Goal: Task Accomplishment & Management: Use online tool/utility

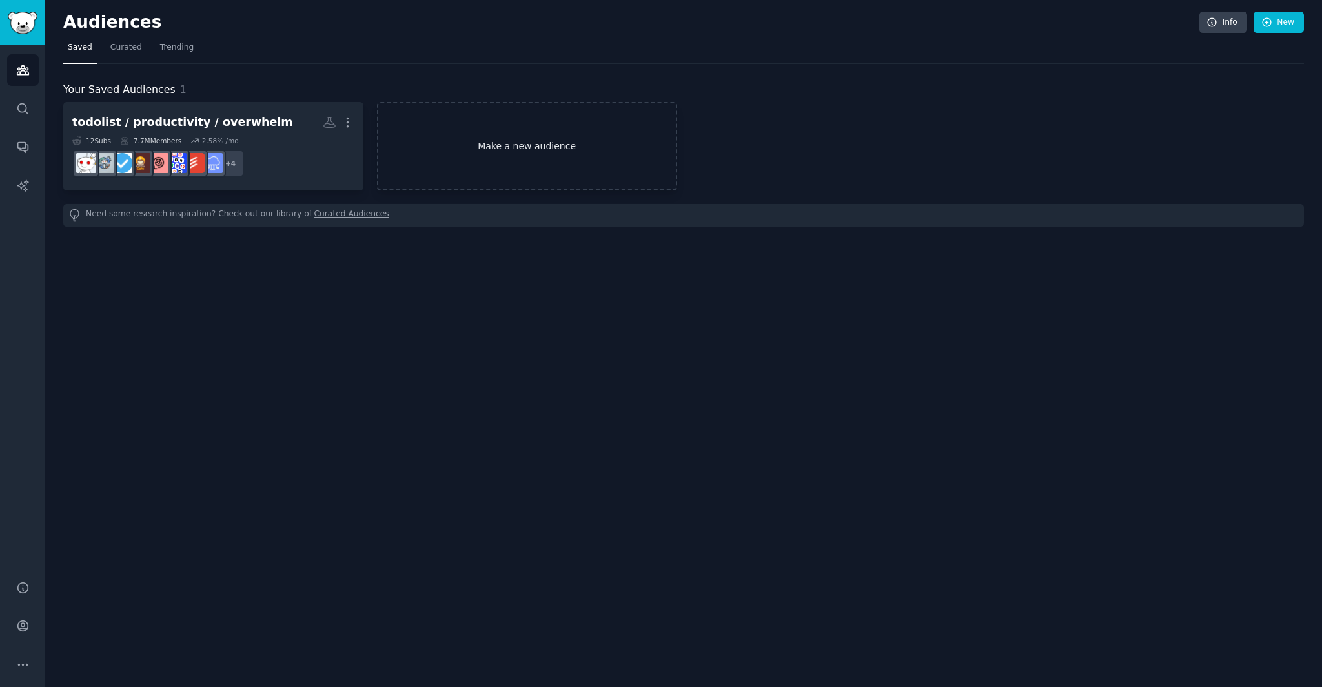
click at [587, 152] on link "Make a new audience" at bounding box center [527, 146] width 300 height 88
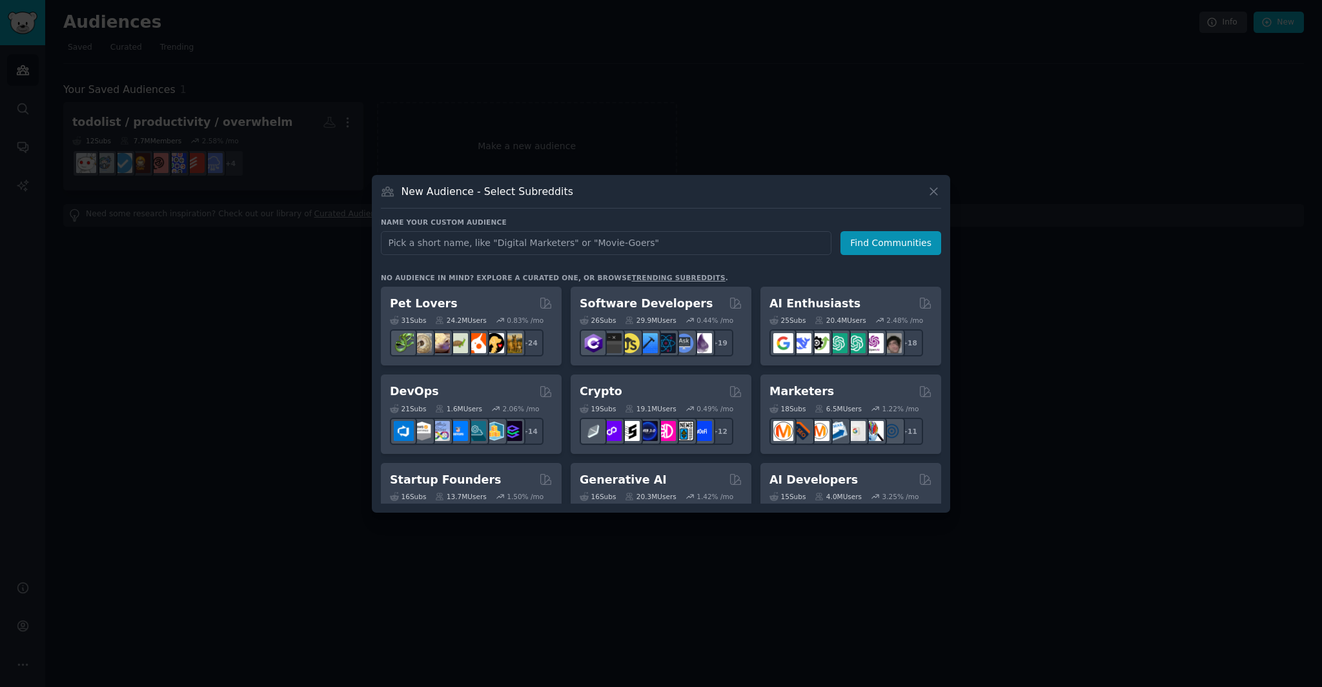
click at [692, 239] on input "text" at bounding box center [606, 243] width 451 height 24
type input "music spotify"
click button "Find Communities" at bounding box center [890, 243] width 101 height 24
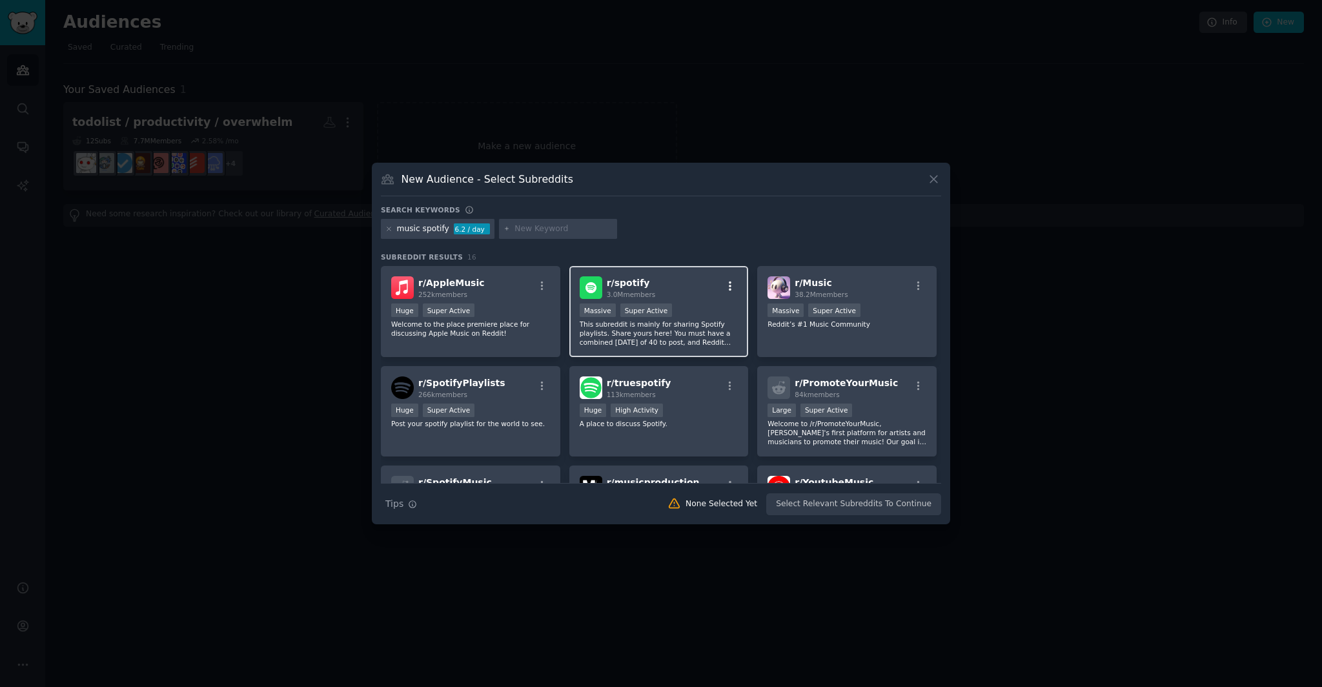
click at [727, 287] on icon "button" at bounding box center [730, 286] width 12 height 12
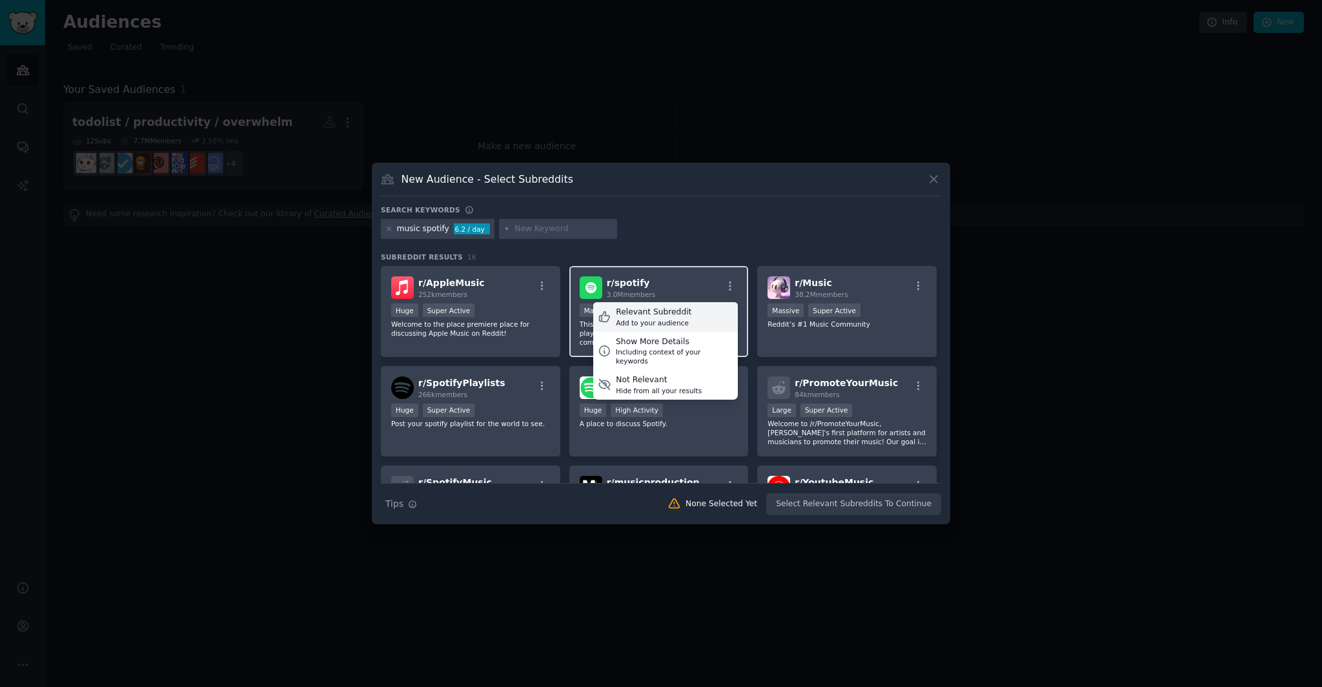
click at [693, 315] on div "Relevant Subreddit Add to your audience" at bounding box center [665, 317] width 145 height 30
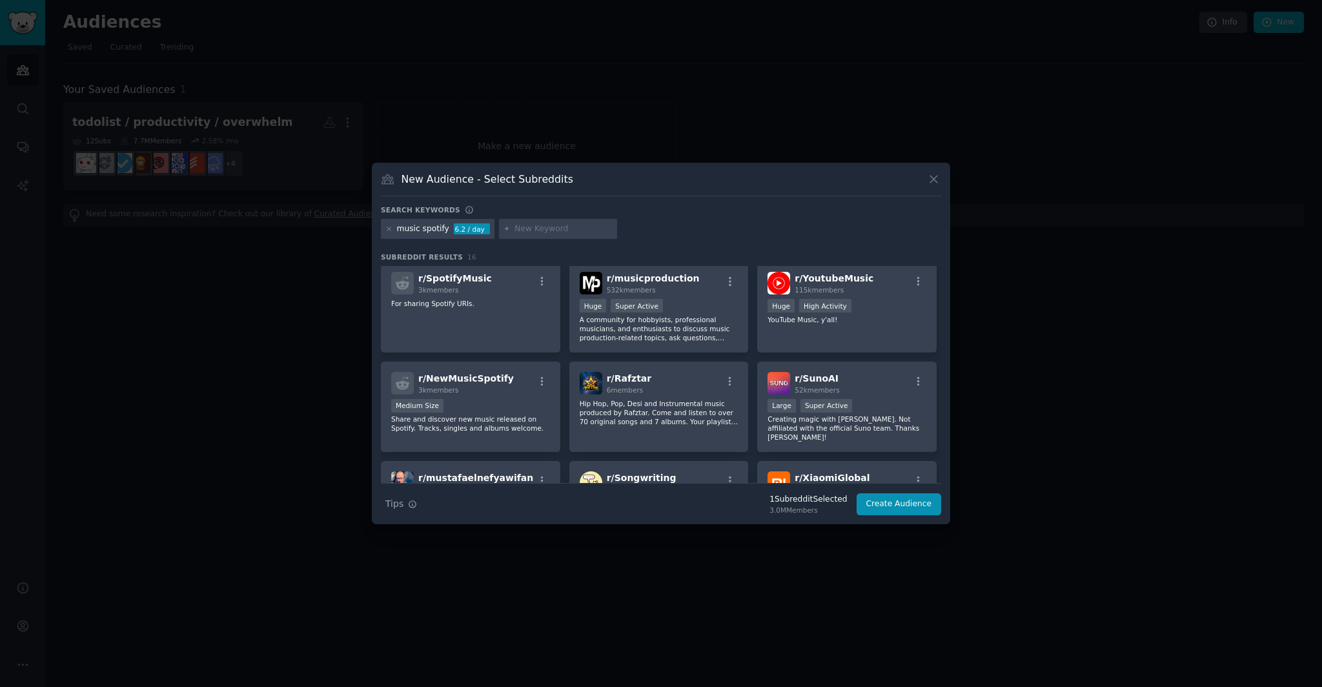
scroll to position [204, 0]
click at [544, 278] on icon "button" at bounding box center [542, 282] width 12 height 12
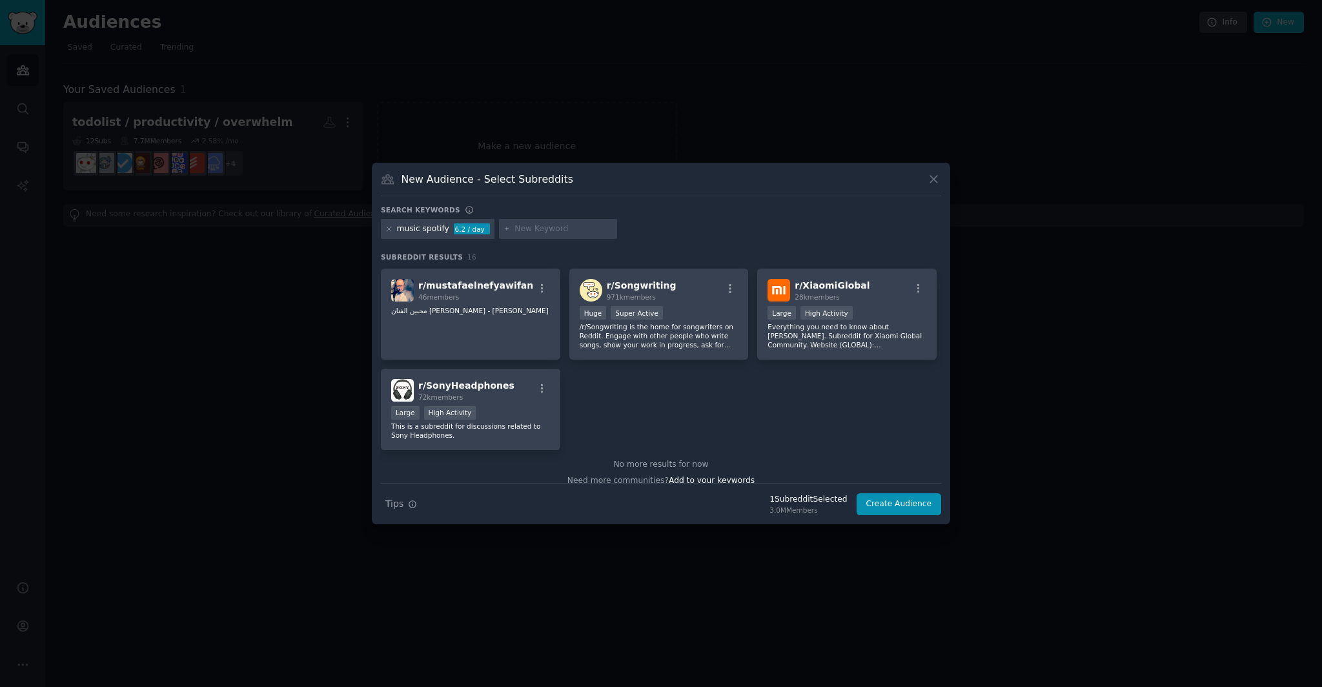
scroll to position [396, 0]
click at [543, 228] on input "text" at bounding box center [563, 229] width 98 height 12
type input "spotify data nerd"
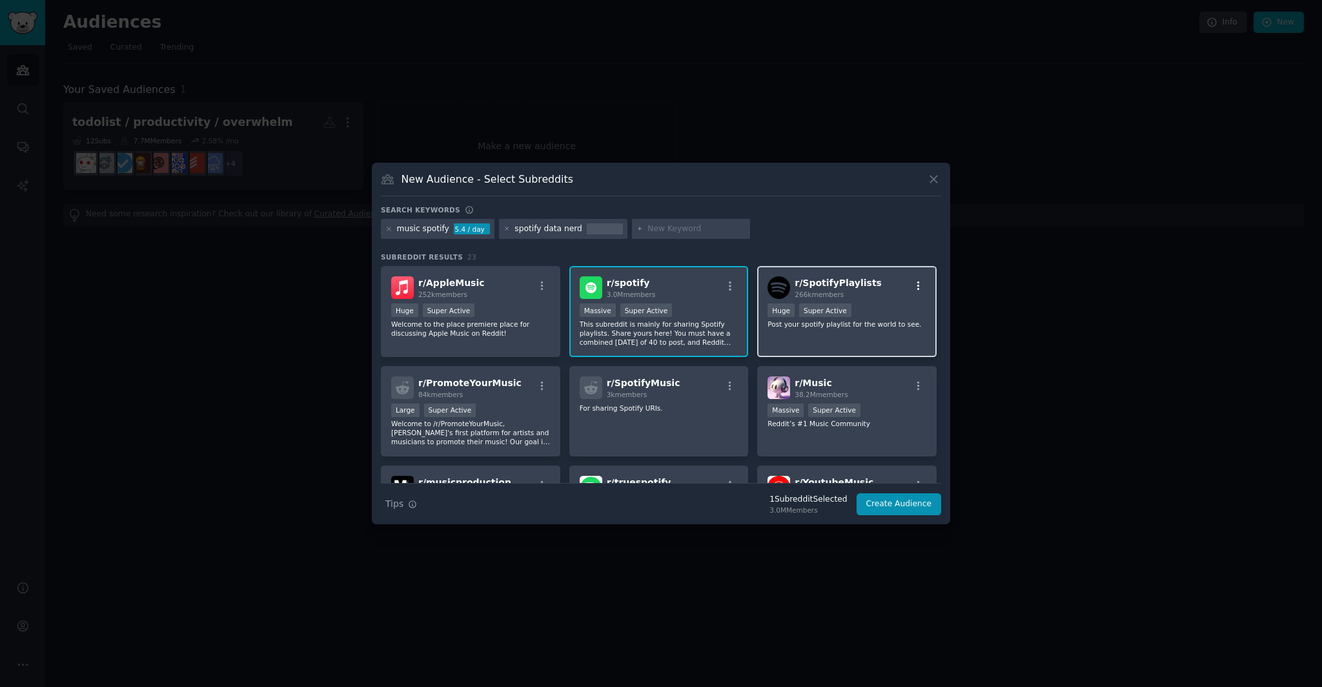
click at [917, 286] on icon "button" at bounding box center [919, 286] width 12 height 12
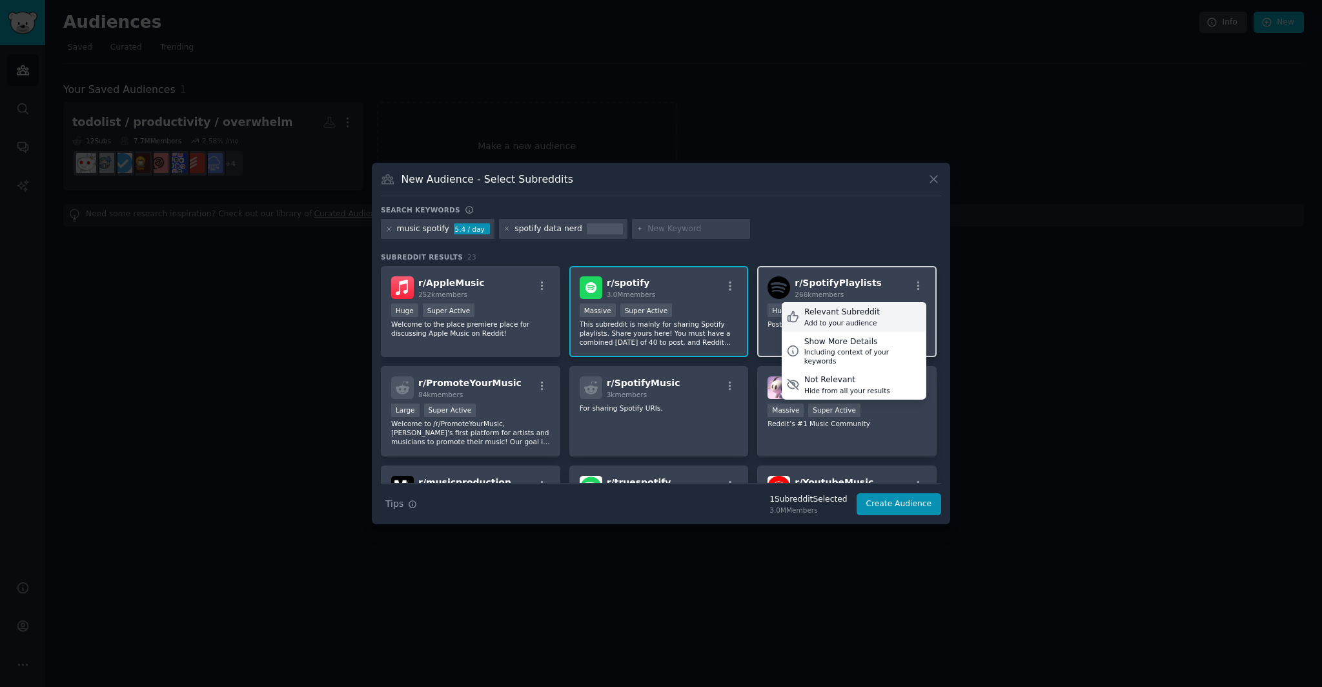
click at [883, 312] on div "Relevant Subreddit Add to your audience" at bounding box center [854, 317] width 145 height 30
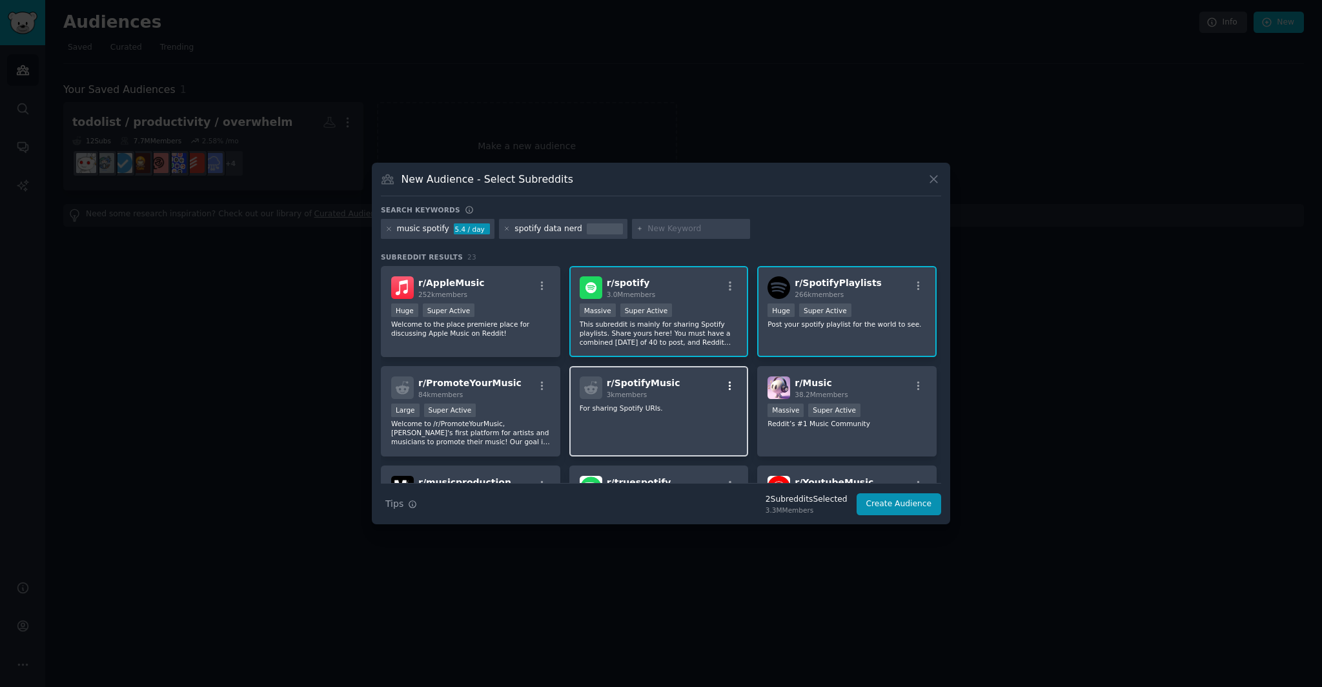
click at [725, 384] on icon "button" at bounding box center [730, 386] width 12 height 12
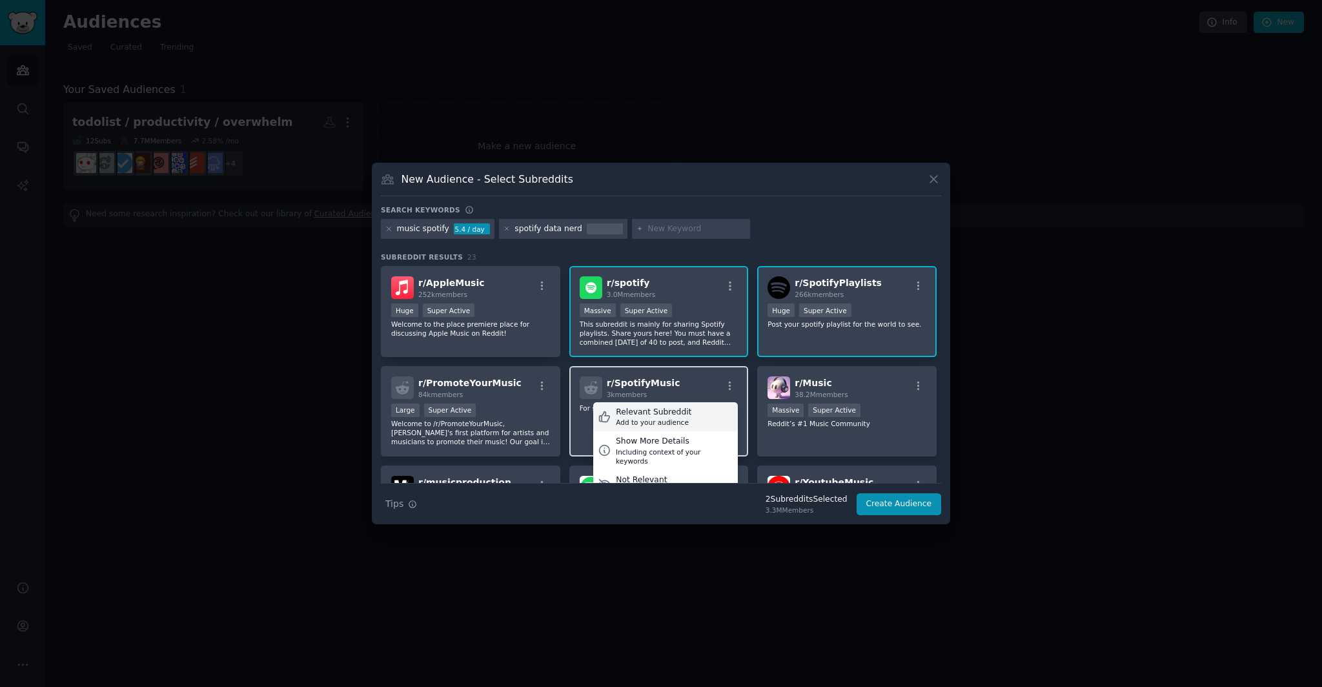
click at [687, 413] on div "Relevant Subreddit Add to your audience" at bounding box center [665, 417] width 145 height 30
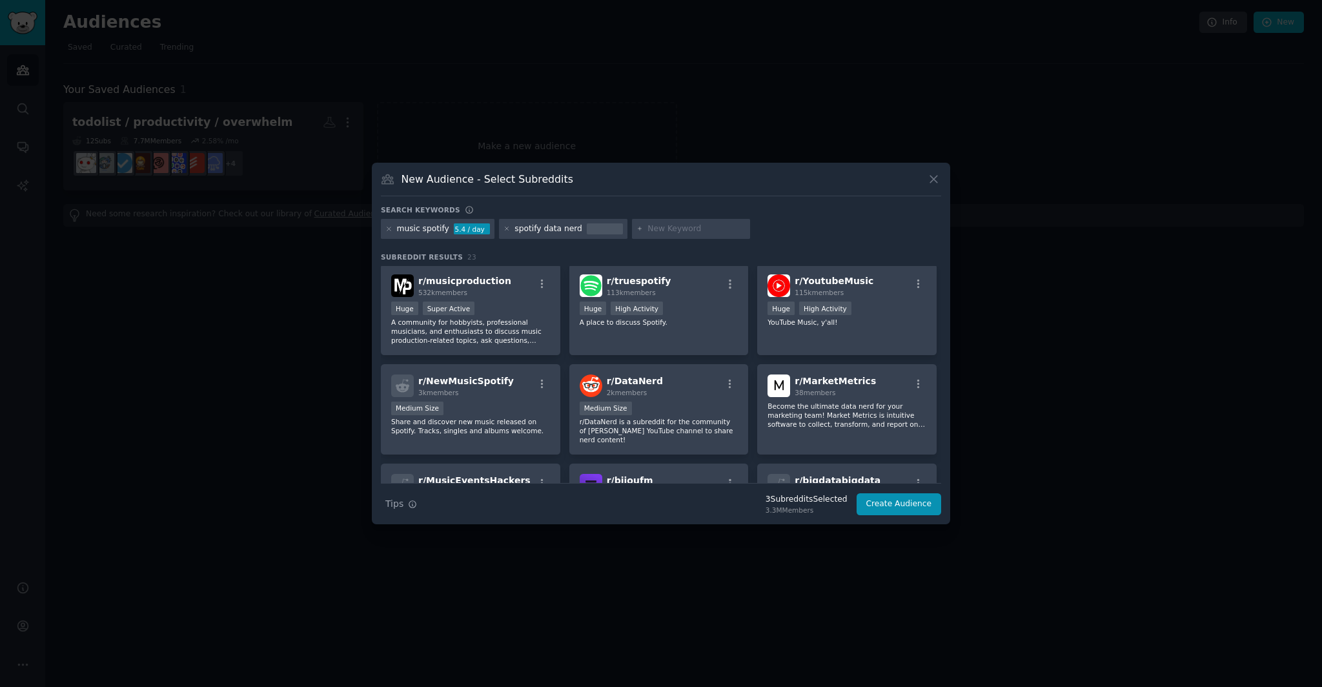
scroll to position [201, 0]
click at [729, 283] on icon "button" at bounding box center [730, 284] width 3 height 9
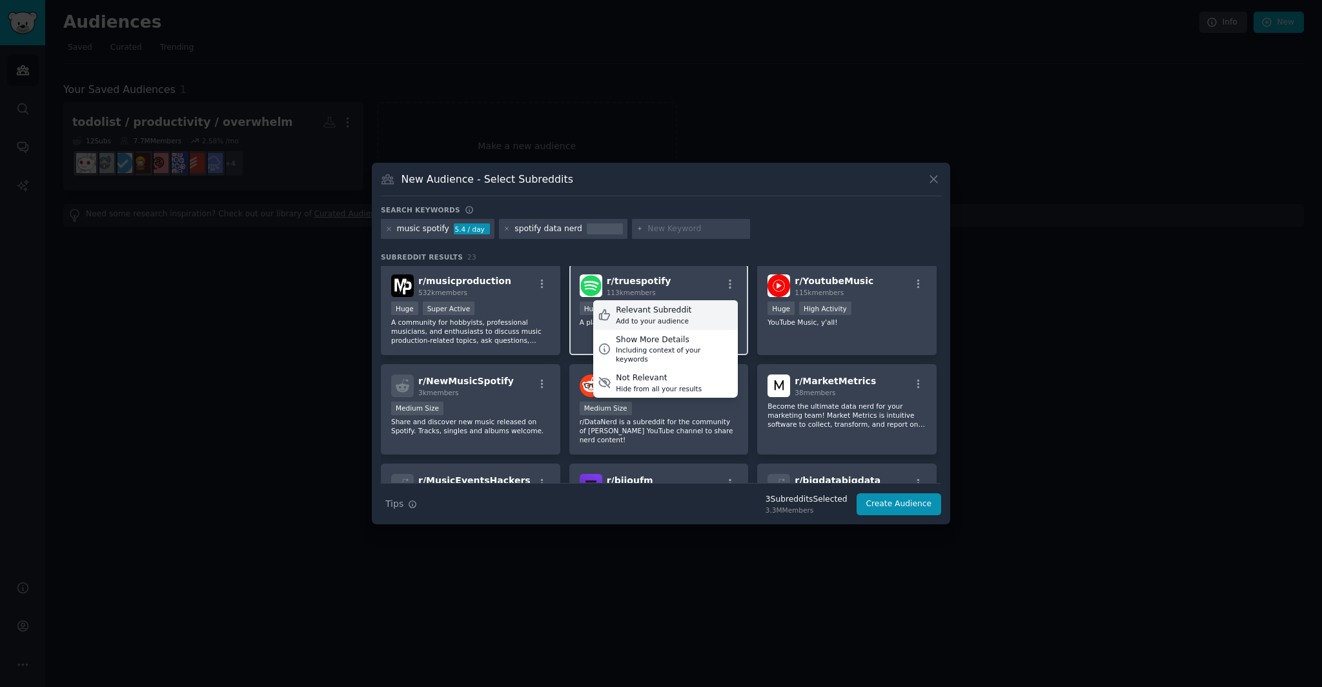
click at [706, 310] on div "Relevant Subreddit Add to your audience" at bounding box center [665, 315] width 145 height 30
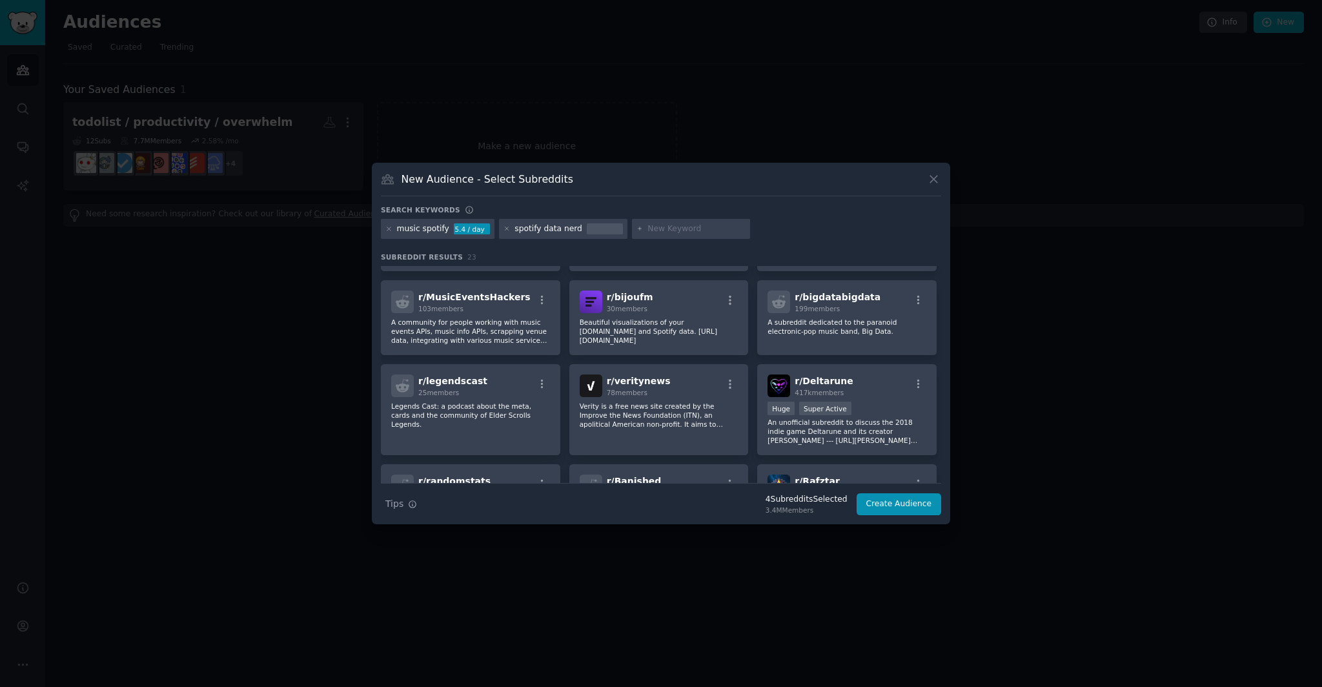
scroll to position [385, 0]
click at [729, 296] on icon "button" at bounding box center [730, 300] width 3 height 9
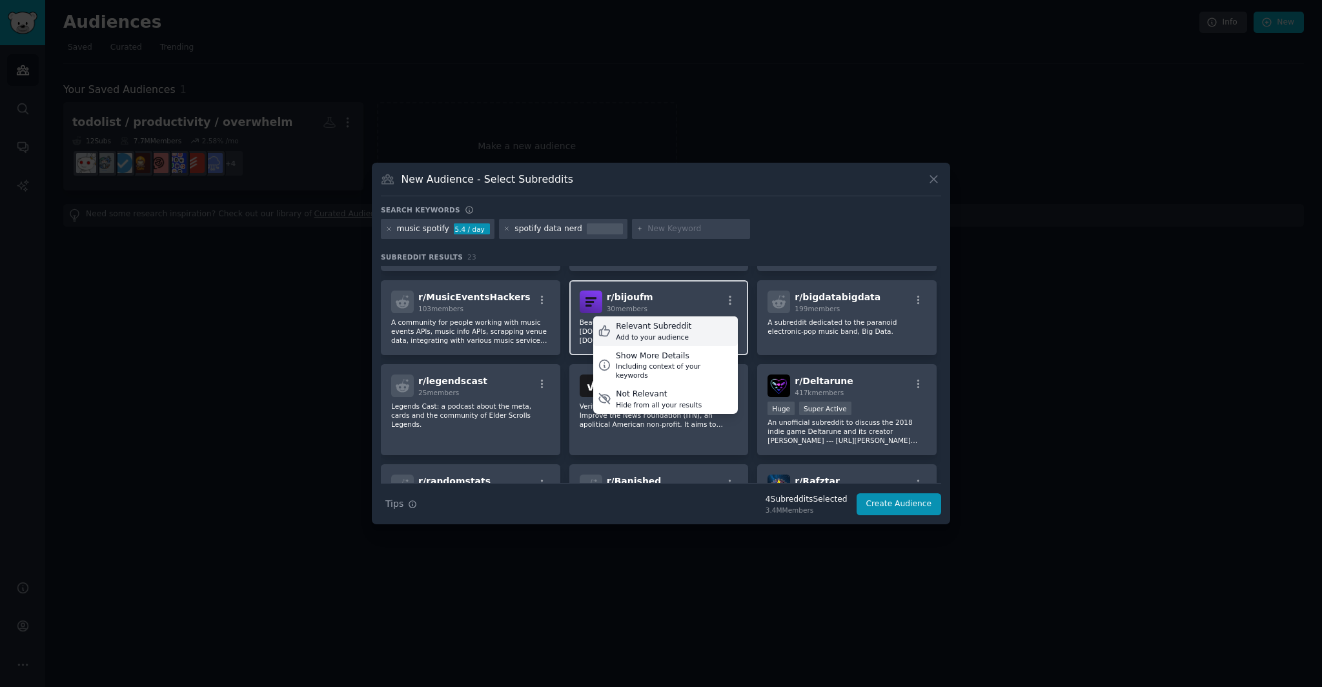
click at [695, 318] on div "Relevant Subreddit Add to your audience" at bounding box center [665, 331] width 145 height 30
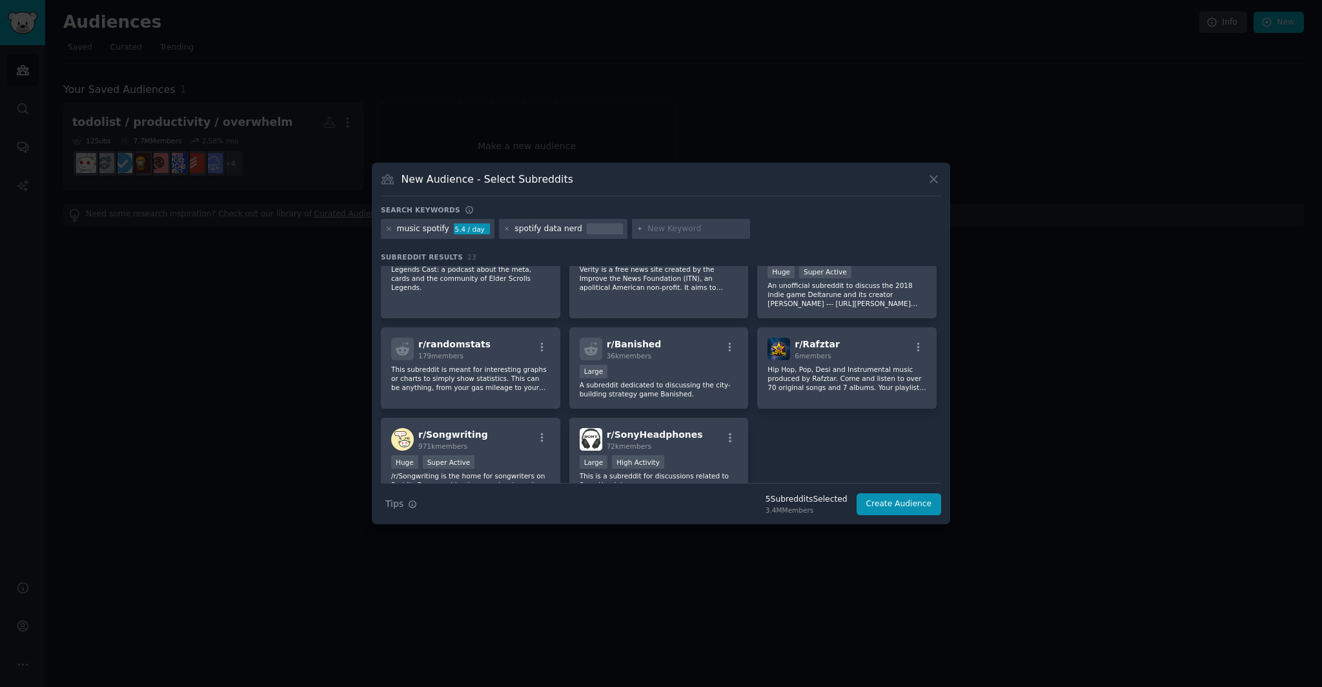
scroll to position [529, 0]
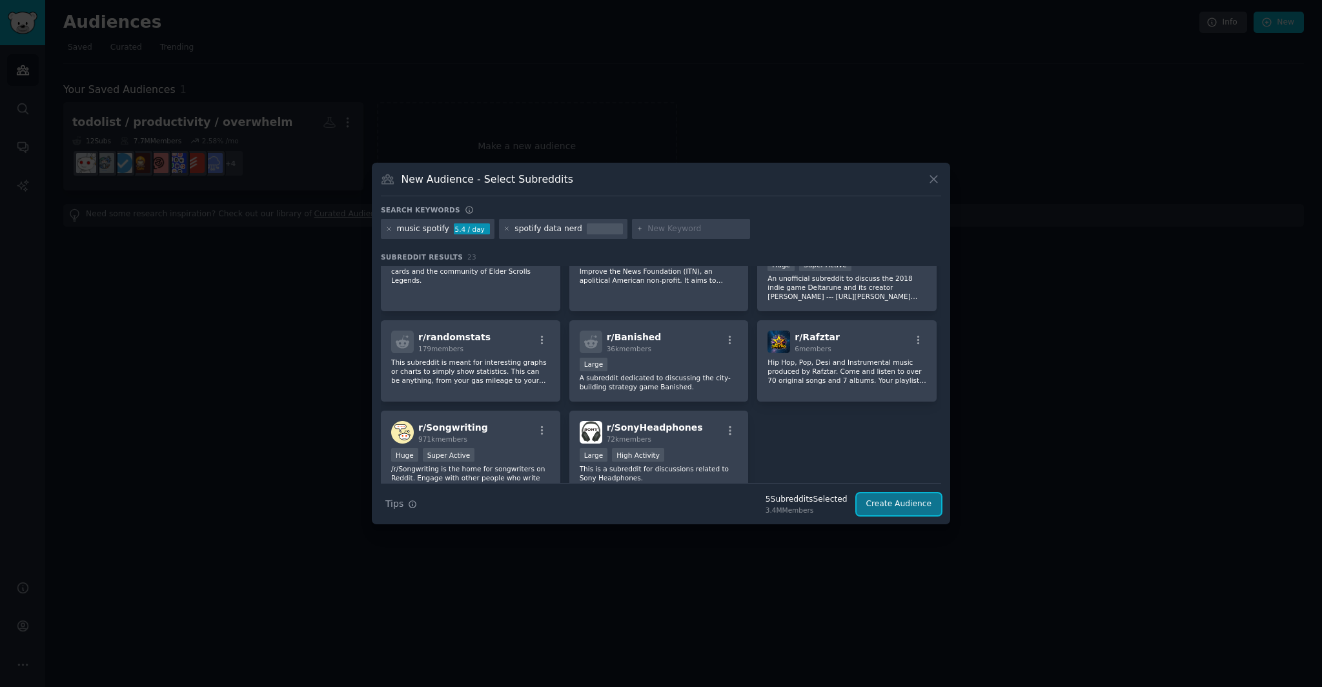
click at [910, 502] on button "Create Audience" at bounding box center [899, 504] width 85 height 22
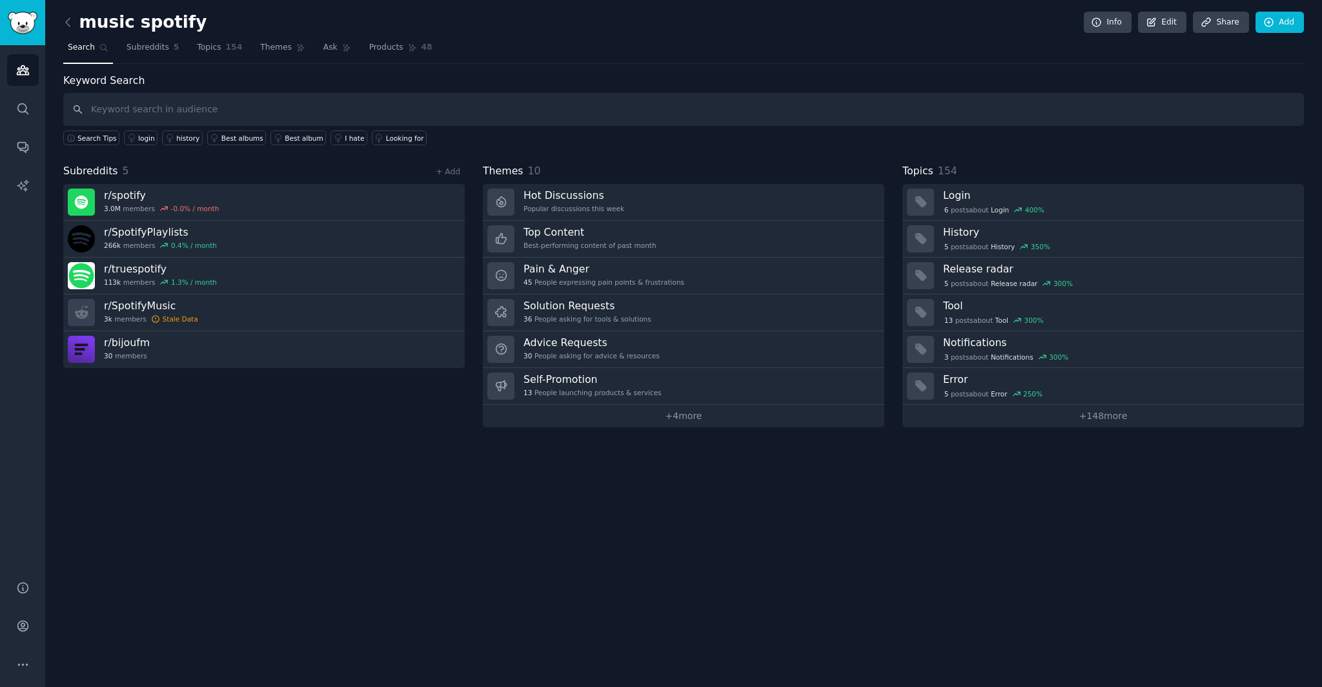
click at [805, 503] on div "music spotify Info Edit Share Add Search Subreddits 5 Topics 154 Themes Ask Pro…" at bounding box center [683, 343] width 1277 height 687
click at [142, 401] on div "Subreddits 5 + Add r/ spotify 3.0M members -0.0 % / month r/ SpotifyPlaylists 2…" at bounding box center [264, 295] width 402 height 264
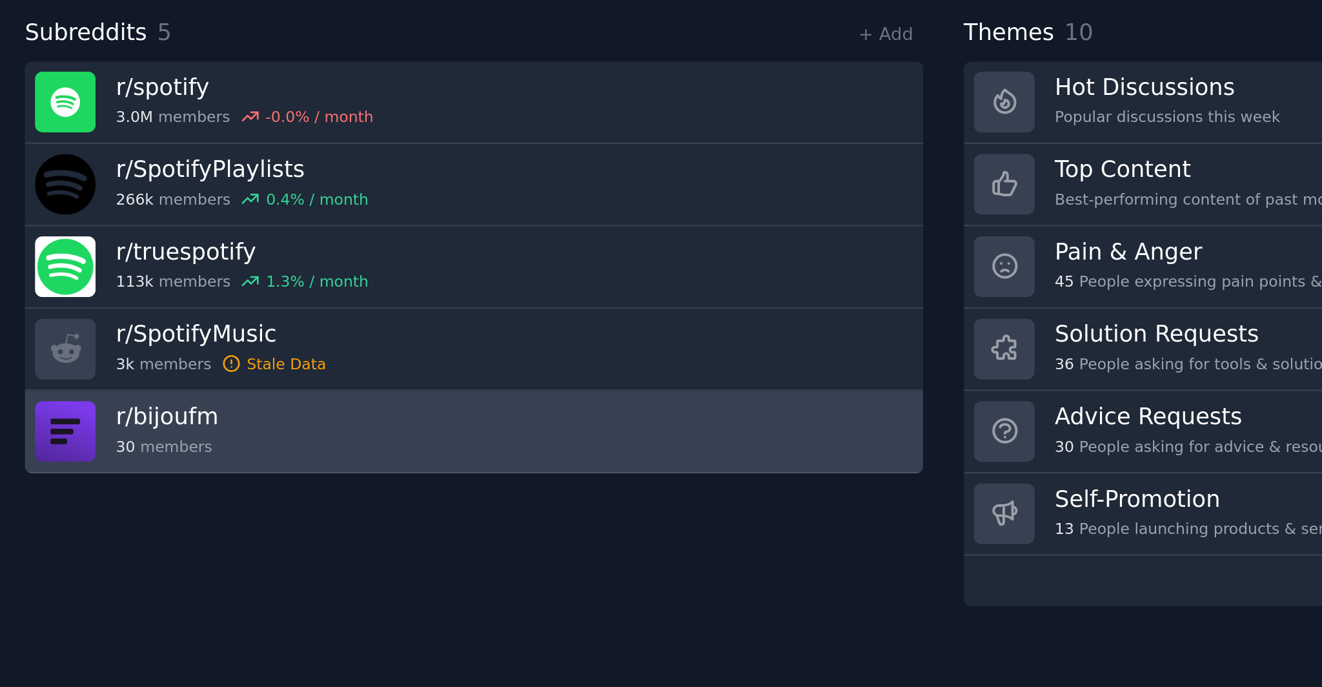
click at [119, 340] on h3 "r/ bijoufm" at bounding box center [127, 343] width 46 height 14
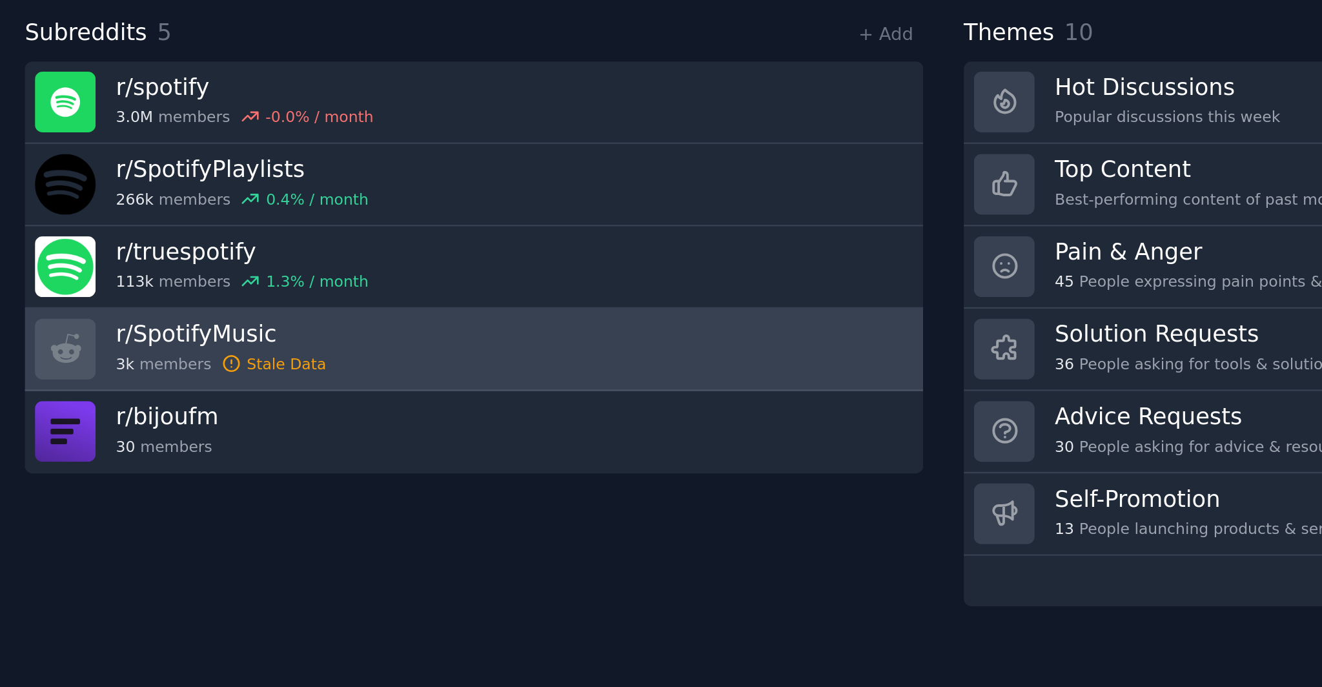
click at [163, 306] on h3 "r/ SpotifyMusic" at bounding box center [151, 306] width 94 height 14
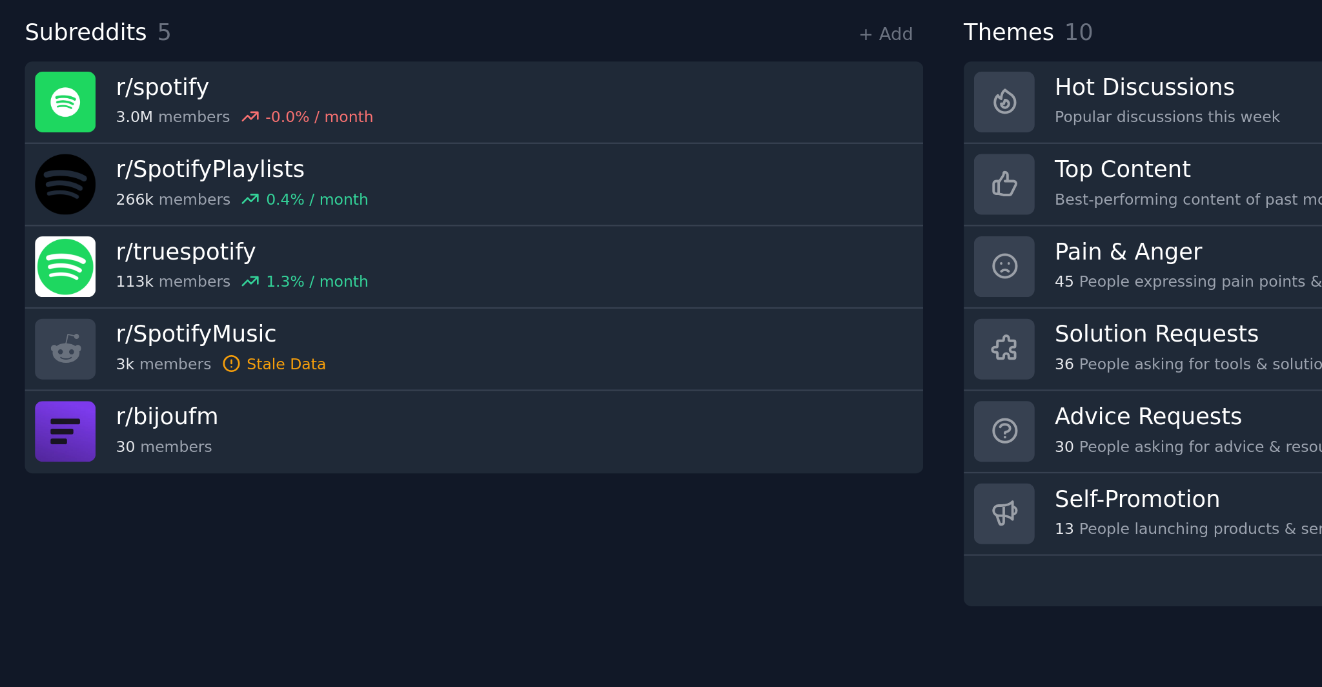
click at [212, 380] on div "Subreddits 5 + Add r/ spotify 3.0M members -0.0 % / month r/ SpotifyPlaylists 2…" at bounding box center [264, 295] width 402 height 264
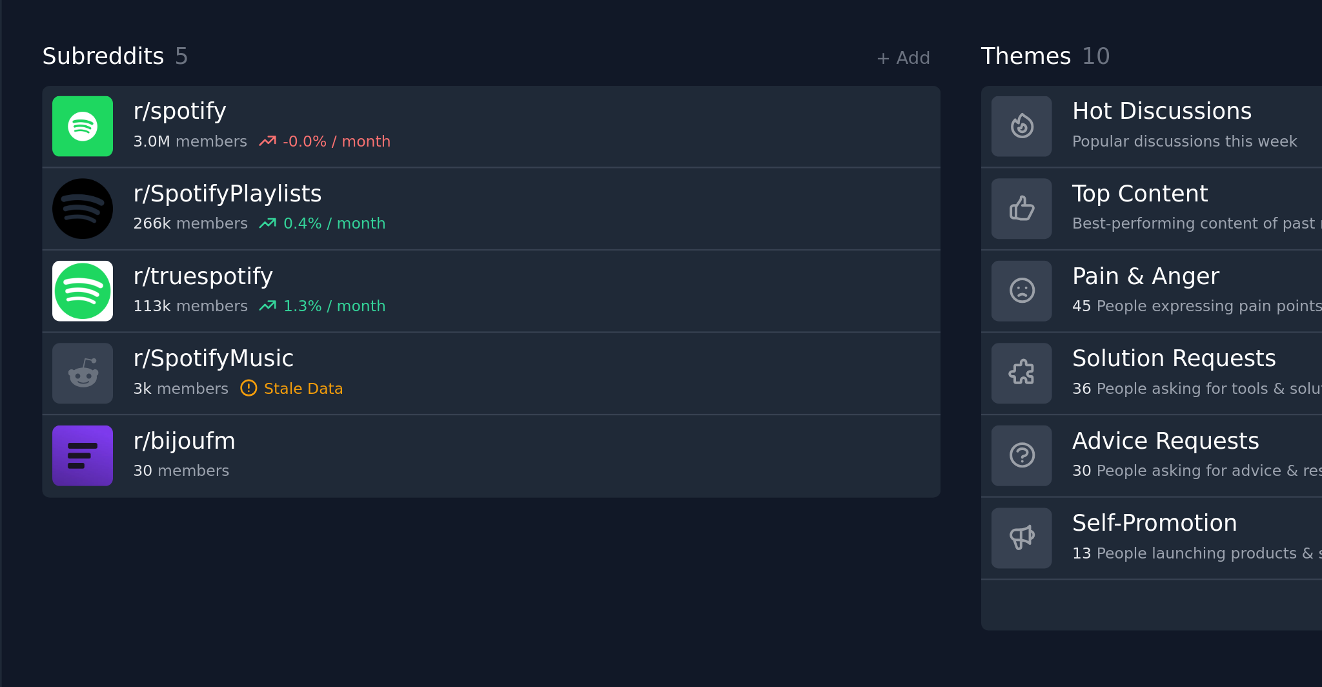
click at [243, 395] on div "Subreddits 5 + Add r/ spotify 3.0M members -0.0 % / month r/ SpotifyPlaylists 2…" at bounding box center [264, 295] width 402 height 264
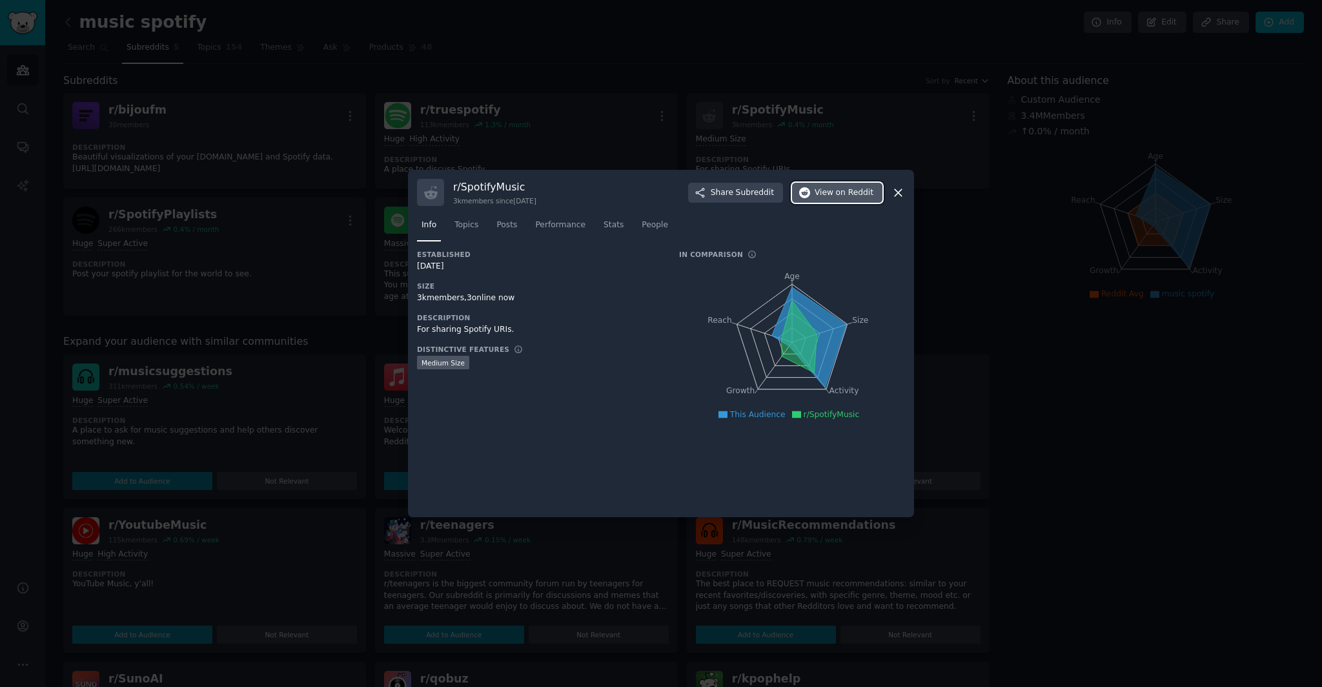
click at [840, 194] on span "on Reddit" at bounding box center [854, 193] width 37 height 12
click at [597, 358] on div "Medium Size" at bounding box center [539, 364] width 244 height 16
